Goal: Navigation & Orientation: Find specific page/section

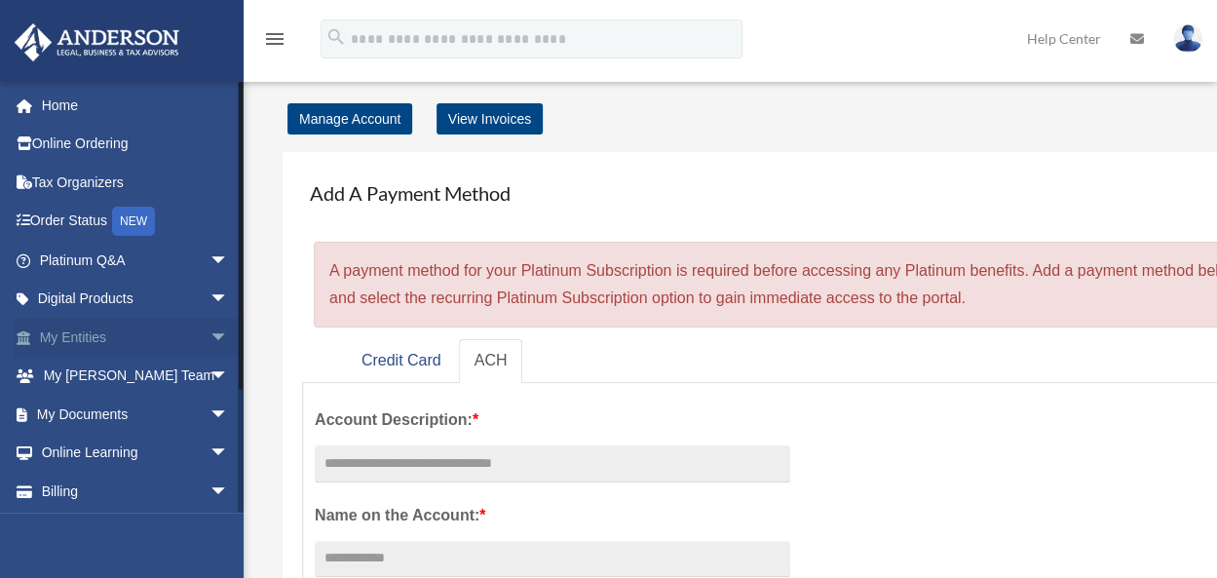
click at [82, 334] on link "My Entities arrow_drop_down" at bounding box center [136, 337] width 245 height 39
click at [209, 332] on span "arrow_drop_down" at bounding box center [228, 338] width 39 height 40
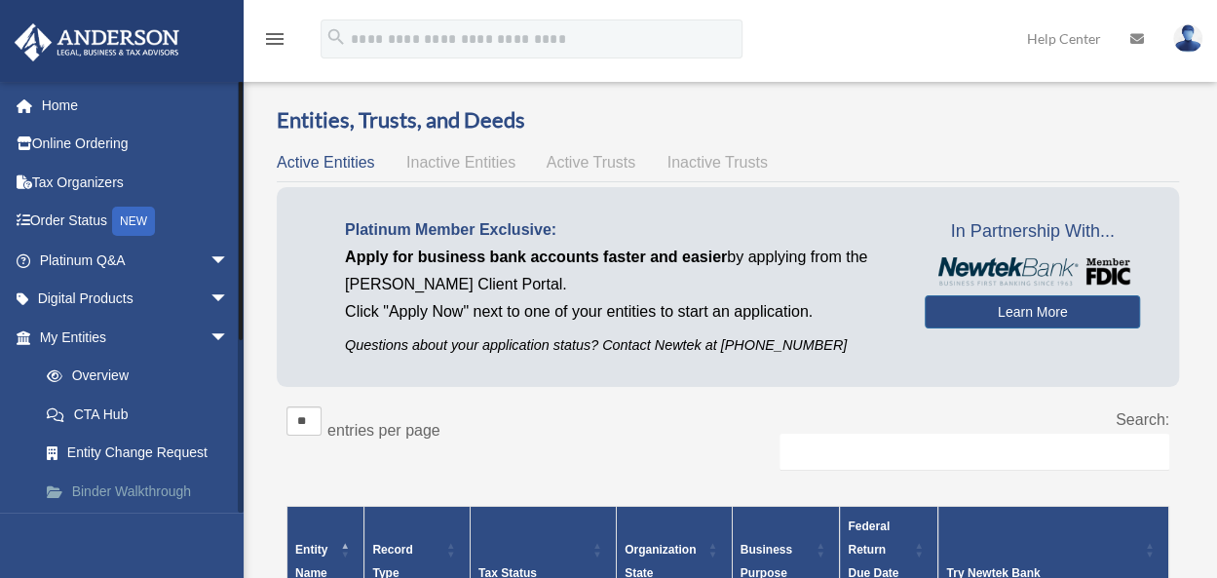
click at [159, 488] on link "Binder Walkthrough" at bounding box center [142, 491] width 231 height 39
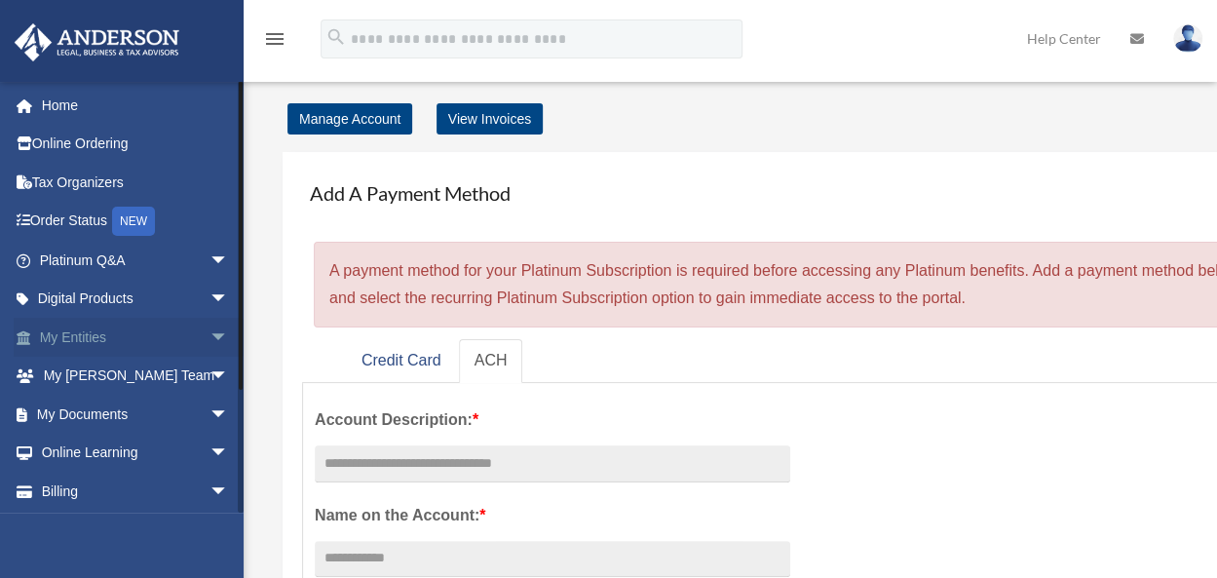
click at [155, 338] on link "My Entities arrow_drop_down" at bounding box center [136, 337] width 245 height 39
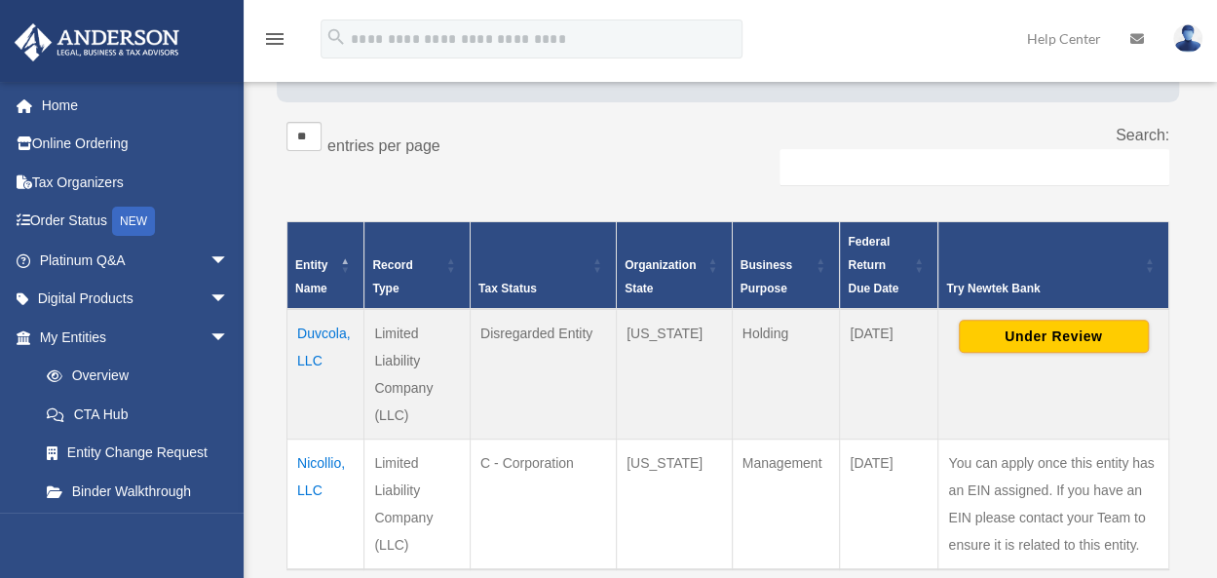
scroll to position [292, 0]
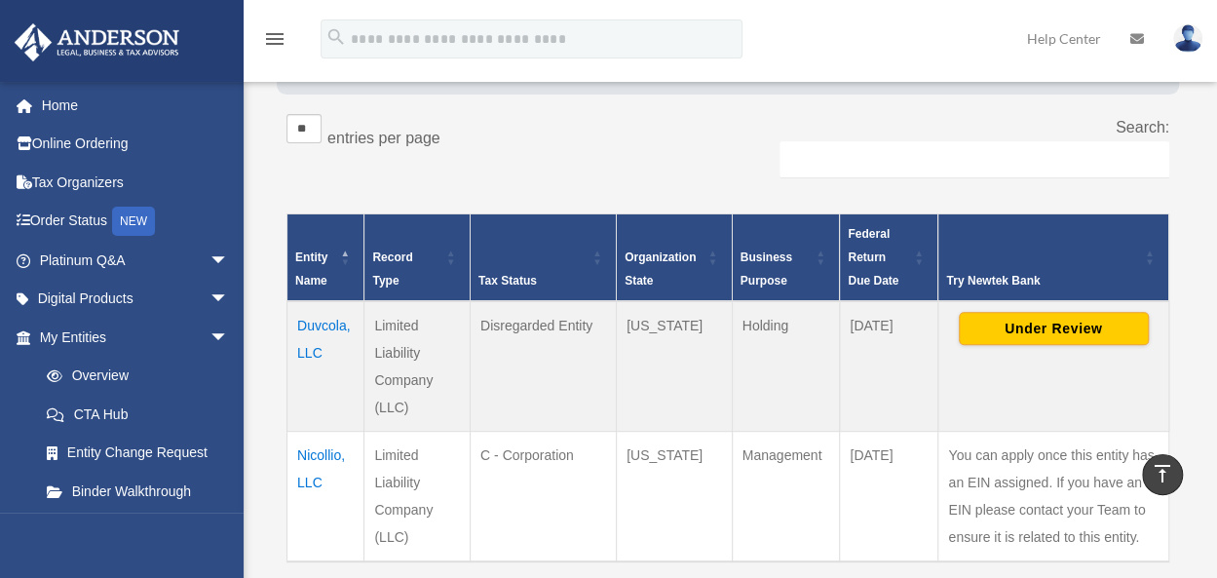
click at [322, 326] on td "Duvcola, LLC" at bounding box center [325, 366] width 77 height 131
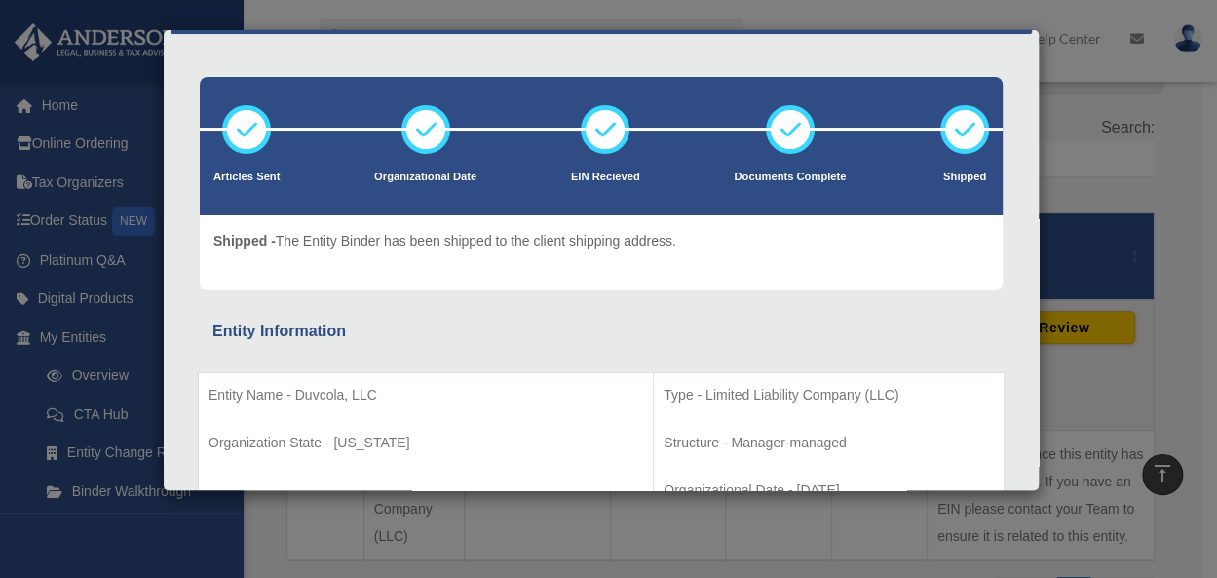
scroll to position [0, 0]
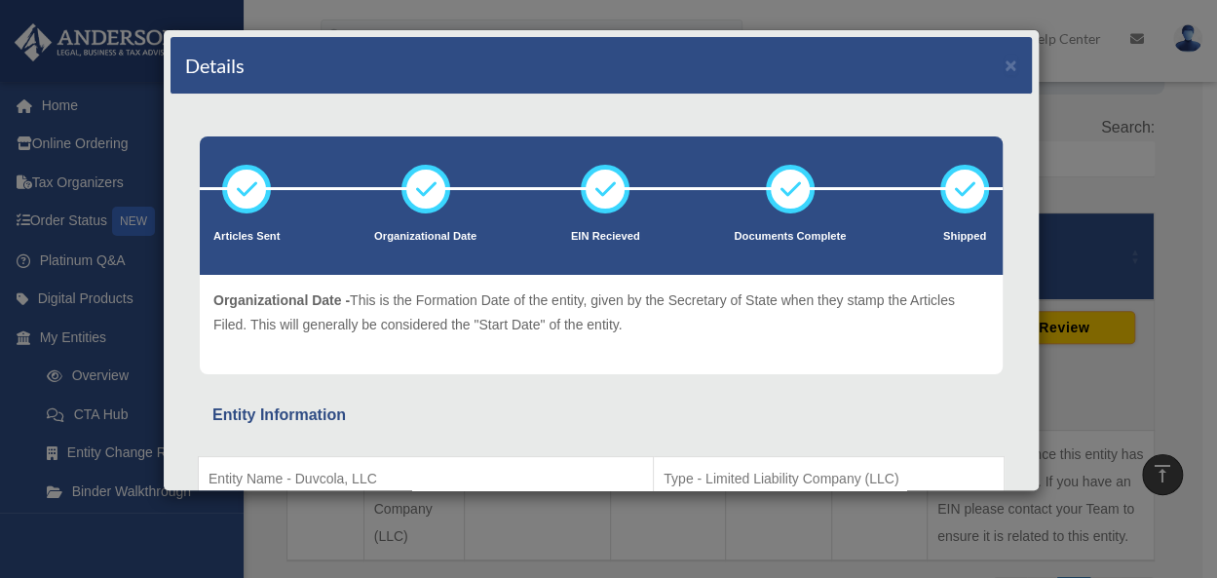
click at [130, 524] on div "Details × Articles Sent Organizational Date" at bounding box center [608, 289] width 1217 height 578
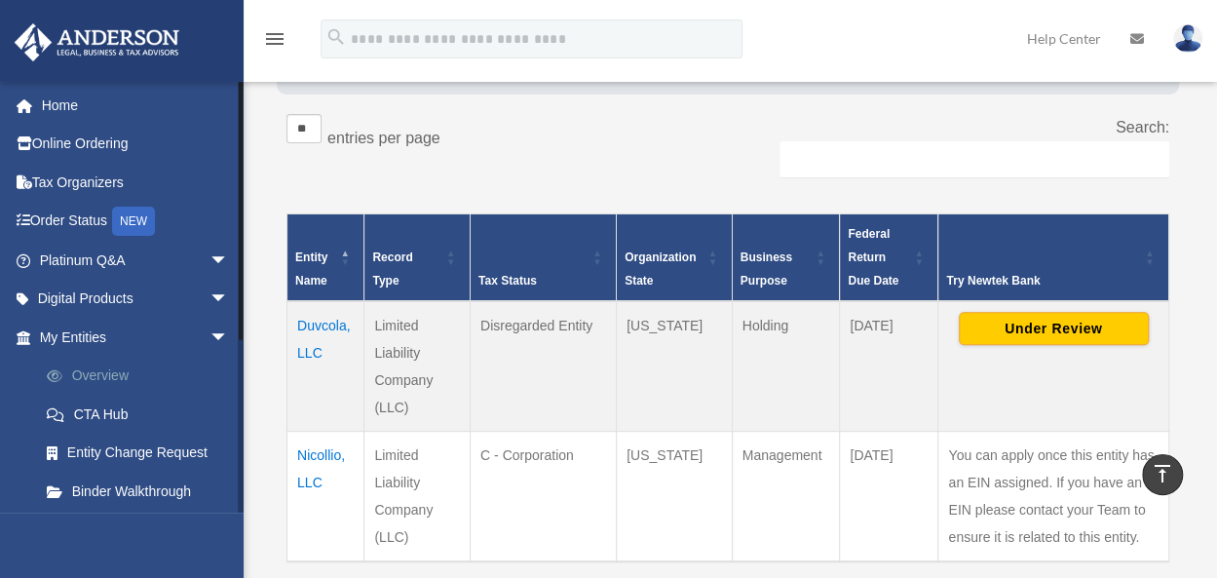
click at [101, 377] on link "Overview" at bounding box center [142, 376] width 231 height 39
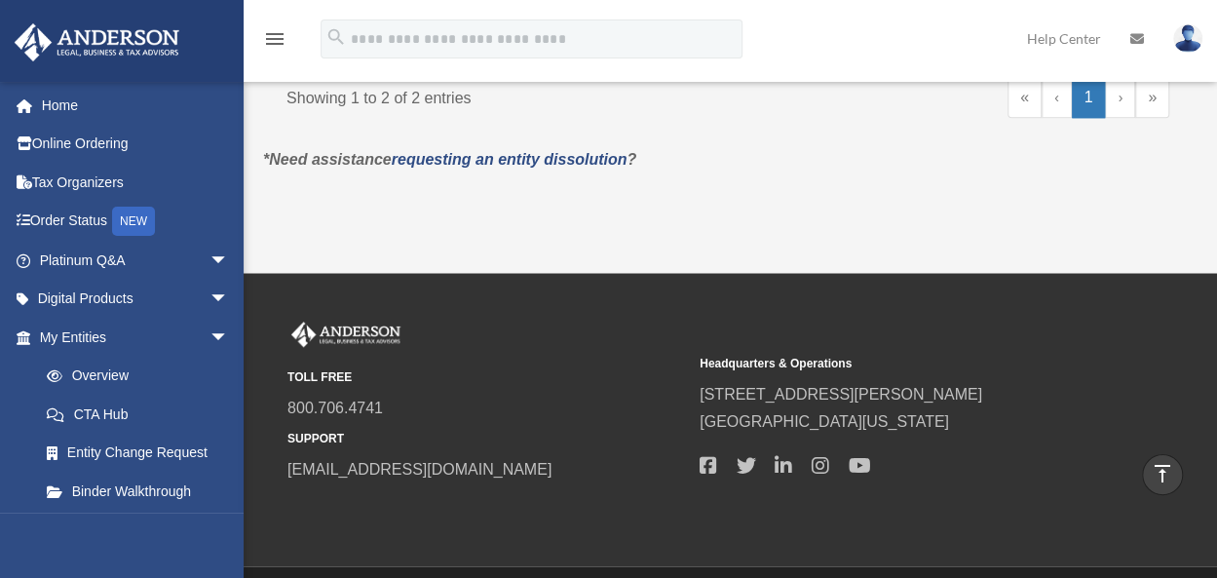
scroll to position [795, 0]
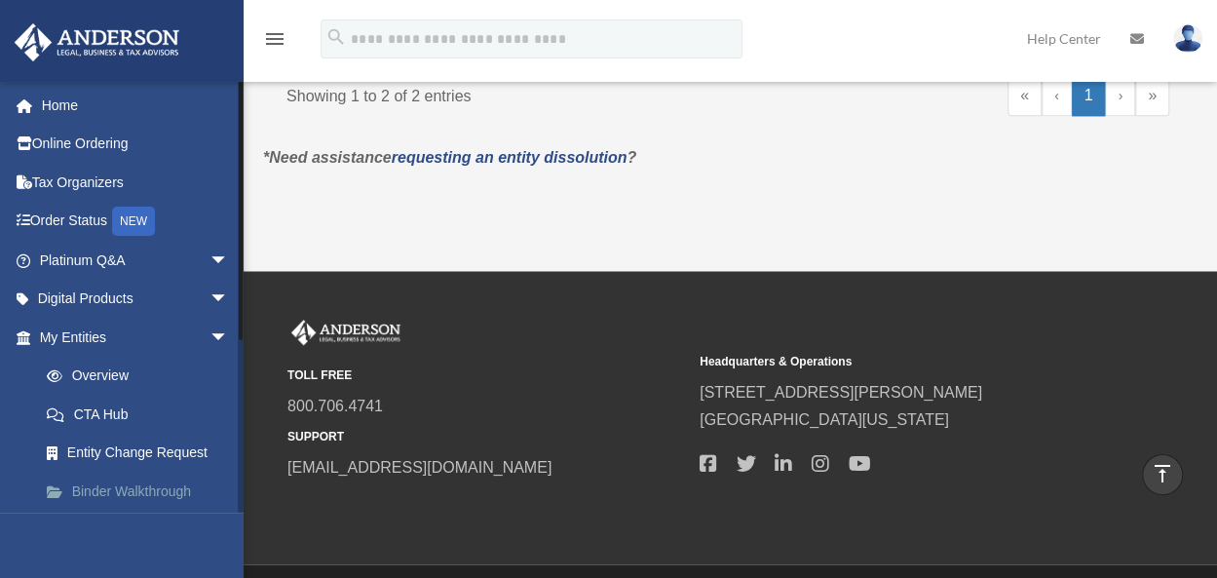
click at [109, 487] on link "Binder Walkthrough" at bounding box center [142, 491] width 231 height 39
